Goal: Navigation & Orientation: Find specific page/section

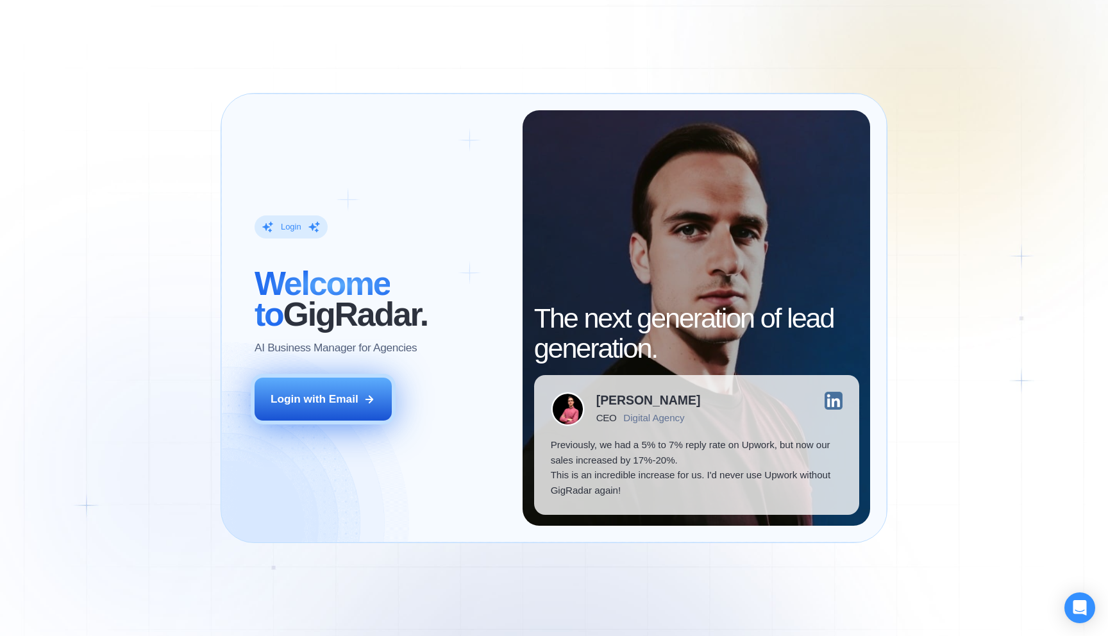
click at [343, 399] on div "Login with Email" at bounding box center [315, 399] width 88 height 15
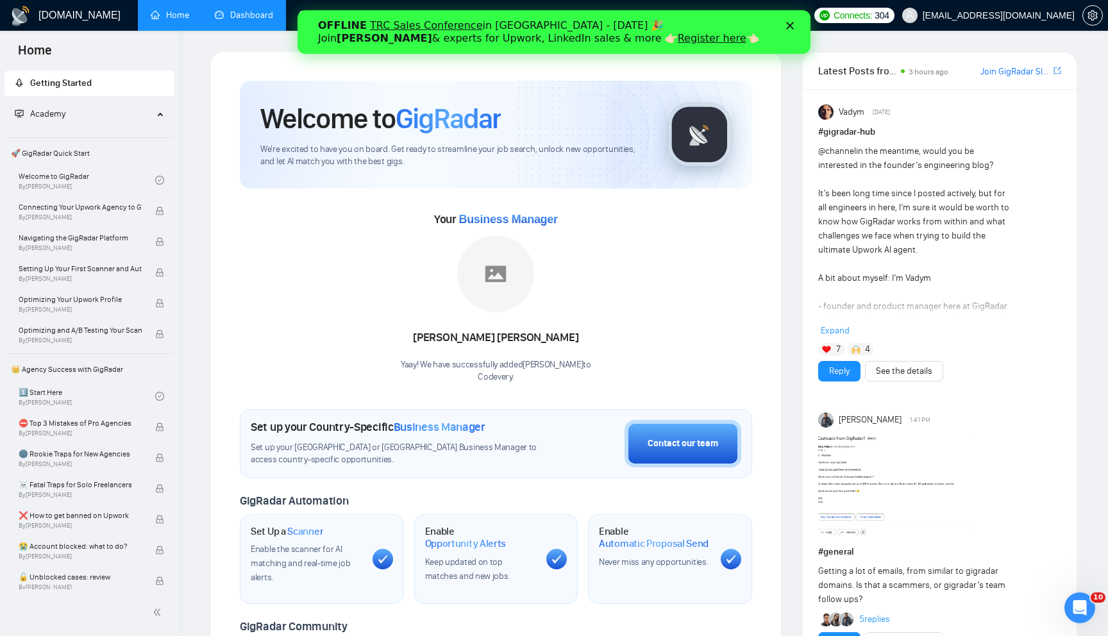
click at [249, 21] on link "Dashboard" at bounding box center [244, 15] width 58 height 11
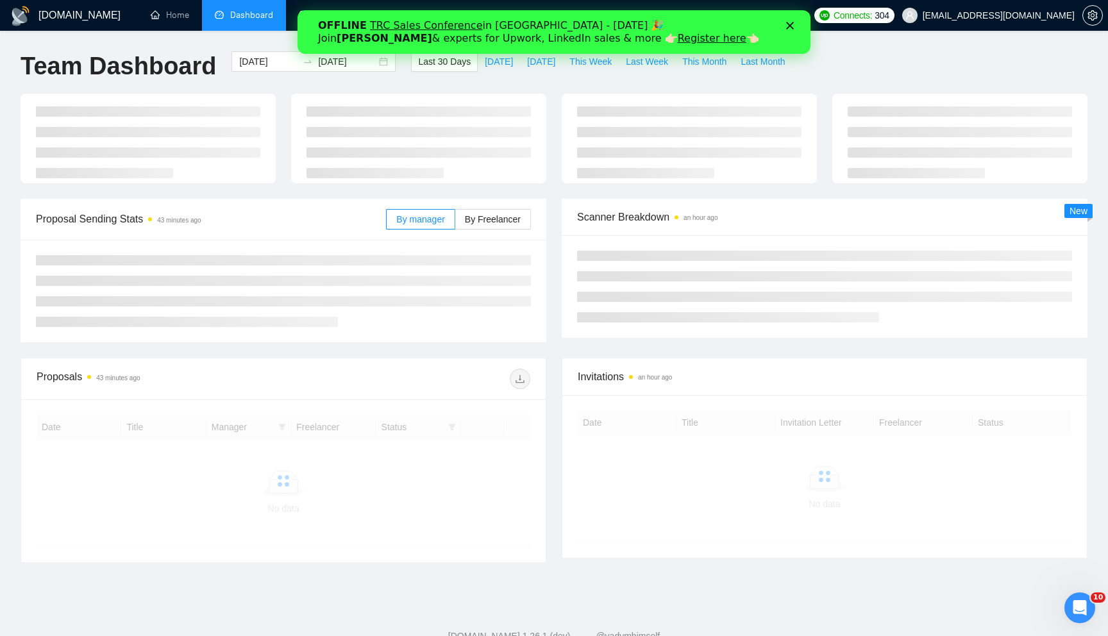
click at [792, 25] on icon "Close" at bounding box center [790, 26] width 8 height 8
